Goal: Task Accomplishment & Management: Manage account settings

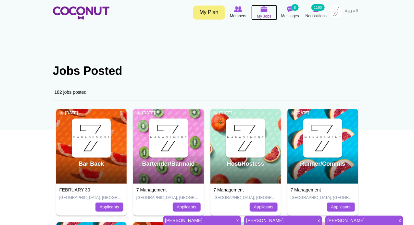
click at [263, 13] on span "My Jobs" at bounding box center [264, 16] width 15 height 6
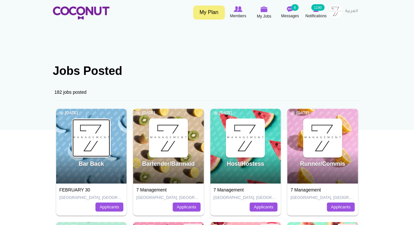
drag, startPoint x: 0, startPoint y: 0, endPoint x: 100, endPoint y: 142, distance: 173.7
click at [100, 142] on img at bounding box center [91, 138] width 38 height 38
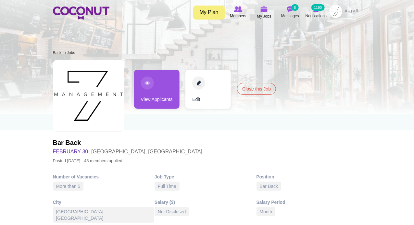
click at [149, 87] on link "View Applicants" at bounding box center [156, 89] width 45 height 39
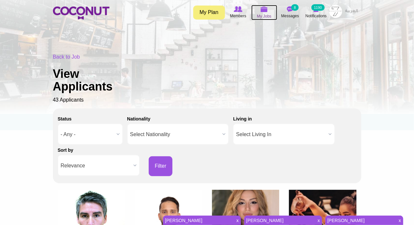
click at [262, 14] on span "My Jobs" at bounding box center [264, 16] width 15 height 6
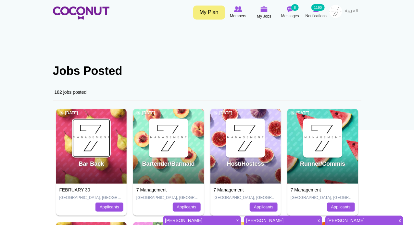
click at [102, 137] on img at bounding box center [91, 138] width 38 height 38
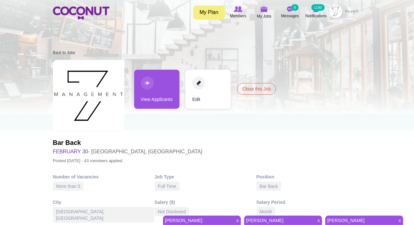
click at [150, 84] on link "View Applicants" at bounding box center [156, 89] width 45 height 39
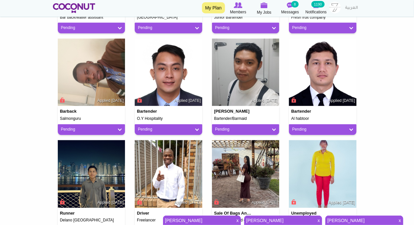
scroll to position [531, 0]
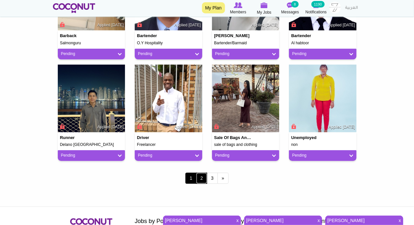
click at [201, 180] on link "2" at bounding box center [201, 177] width 11 height 11
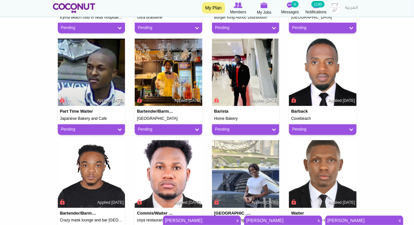
scroll to position [531, 0]
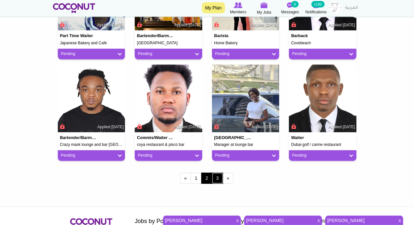
click at [215, 176] on link "3" at bounding box center [217, 177] width 11 height 11
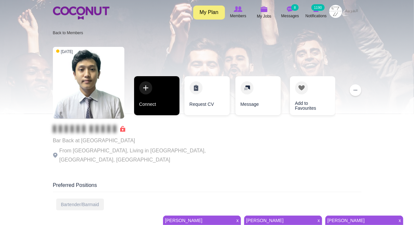
click at [148, 90] on link "Connect" at bounding box center [156, 95] width 45 height 39
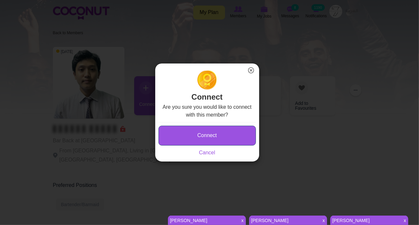
click at [178, 135] on button "Connect" at bounding box center [207, 135] width 97 height 20
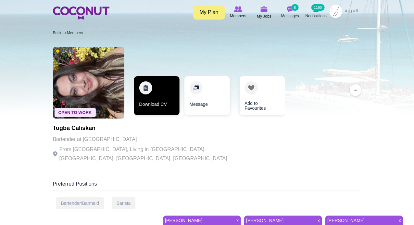
click at [146, 89] on link "Download CV" at bounding box center [156, 95] width 45 height 39
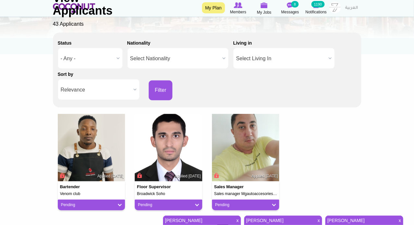
scroll to position [210, 0]
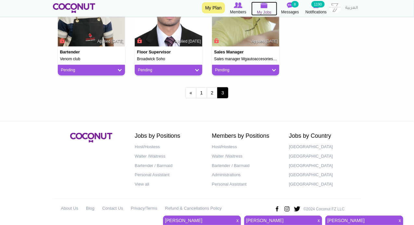
click at [260, 9] on span "My Jobs" at bounding box center [264, 12] width 15 height 6
click at [239, 8] on icon at bounding box center [238, 5] width 26 height 7
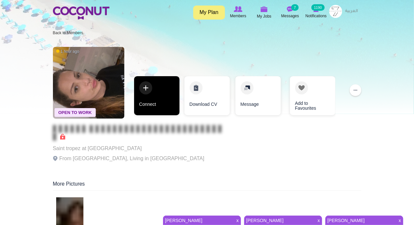
click at [151, 84] on link "Connect" at bounding box center [156, 95] width 45 height 39
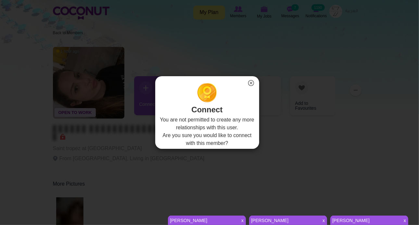
click at [253, 80] on button "×" at bounding box center [251, 83] width 8 height 8
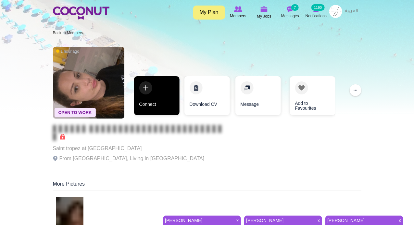
click at [145, 84] on link "Connect" at bounding box center [156, 95] width 45 height 39
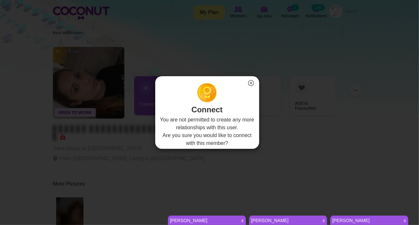
click at [247, 82] on button "×" at bounding box center [251, 83] width 8 height 8
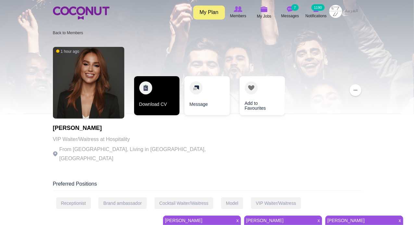
click at [147, 90] on link "Download CV" at bounding box center [156, 95] width 45 height 39
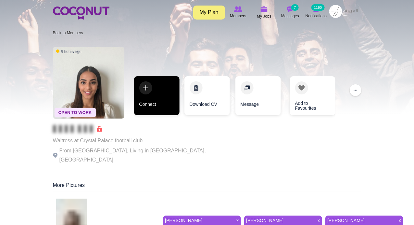
click at [146, 91] on link "Connect" at bounding box center [156, 95] width 45 height 39
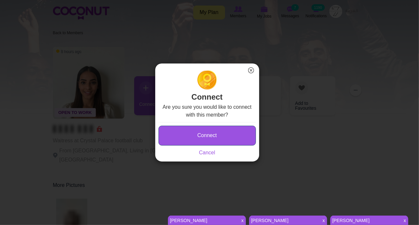
click at [193, 131] on button "Connect" at bounding box center [207, 135] width 97 height 20
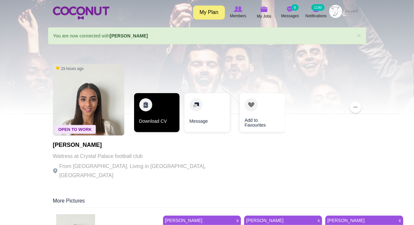
click at [146, 104] on link "Download CV" at bounding box center [156, 112] width 45 height 39
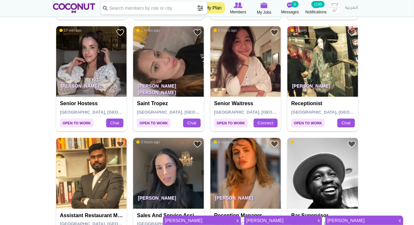
scroll to position [758, 0]
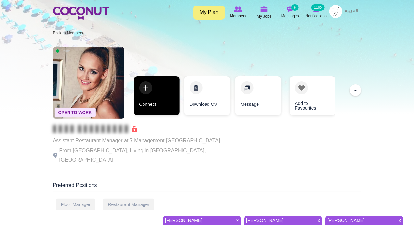
click at [145, 85] on link "Connect" at bounding box center [156, 95] width 45 height 39
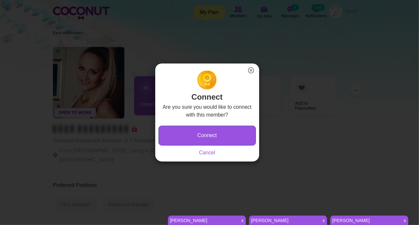
click at [185, 136] on button "Connect" at bounding box center [207, 135] width 97 height 20
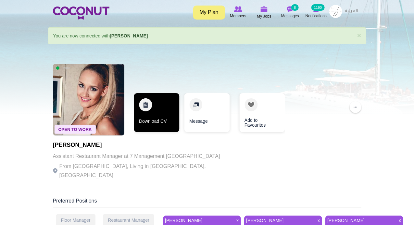
click at [146, 106] on link "Download CV" at bounding box center [156, 112] width 45 height 39
click at [140, 103] on link "Download CV" at bounding box center [156, 112] width 45 height 39
